Goal: Task Accomplishment & Management: Manage account settings

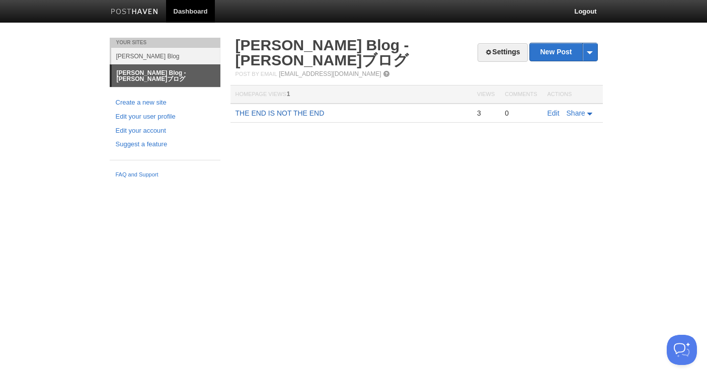
click at [296, 109] on link "THE END IS NOT THE END" at bounding box center [279, 113] width 89 height 8
click at [508, 52] on link "Settings" at bounding box center [502, 52] width 50 height 19
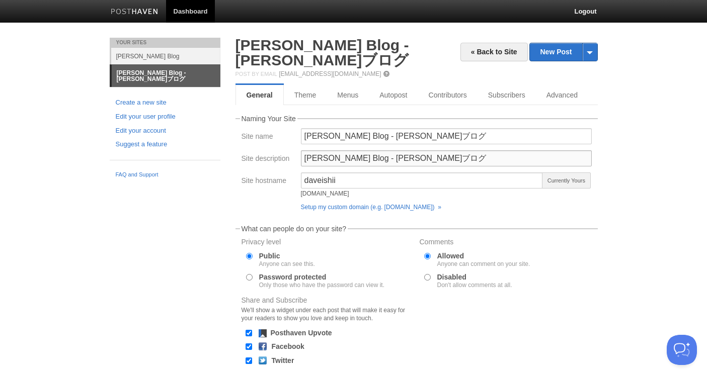
click at [433, 156] on input "[PERSON_NAME] Blog - [PERSON_NAME]ブログ" at bounding box center [446, 158] width 291 height 16
click at [387, 162] on input "We do math like Dragonball. Working on the mystery." at bounding box center [446, 158] width 291 height 16
click at [516, 160] on input "We do math like Dragon Ball. Working on the mystery." at bounding box center [446, 158] width 291 height 16
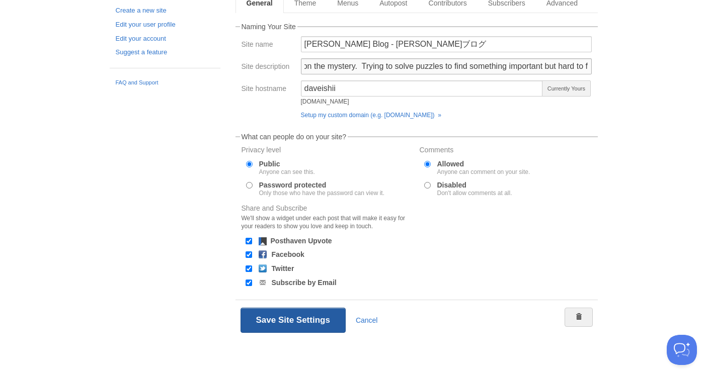
type input "We do math like Dragon Ball. Working on the mystery. Trying to solve puzzles to…"
click at [296, 317] on button "Save Site Settings" at bounding box center [293, 320] width 105 height 25
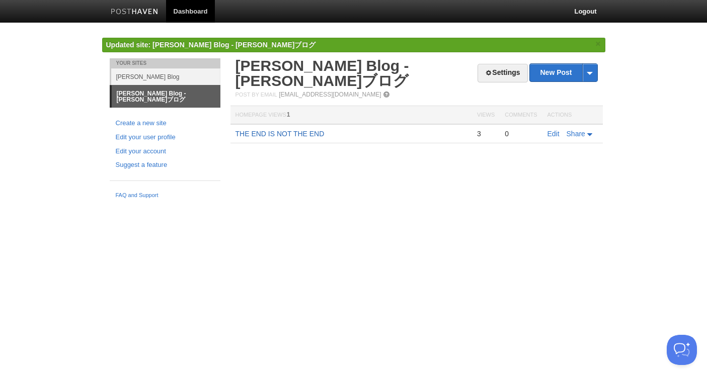
click at [285, 130] on link "THE END IS NOT THE END" at bounding box center [279, 134] width 89 height 8
